Goal: Task Accomplishment & Management: Use online tool/utility

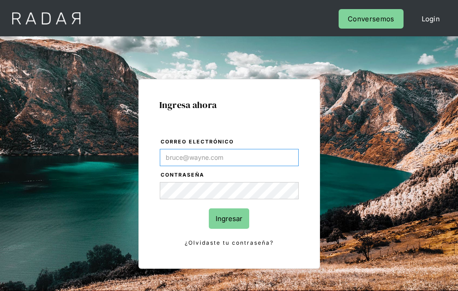
type input "[EMAIL_ADDRESS][PERSON_NAME][DOMAIN_NAME]"
click at [229, 218] on input "Ingresar" at bounding box center [229, 218] width 40 height 20
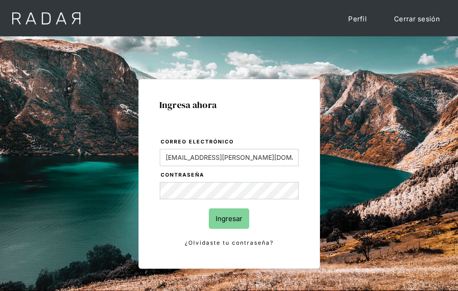
click at [229, 218] on input "Ingresar" at bounding box center [229, 218] width 40 height 20
